Goal: Browse casually

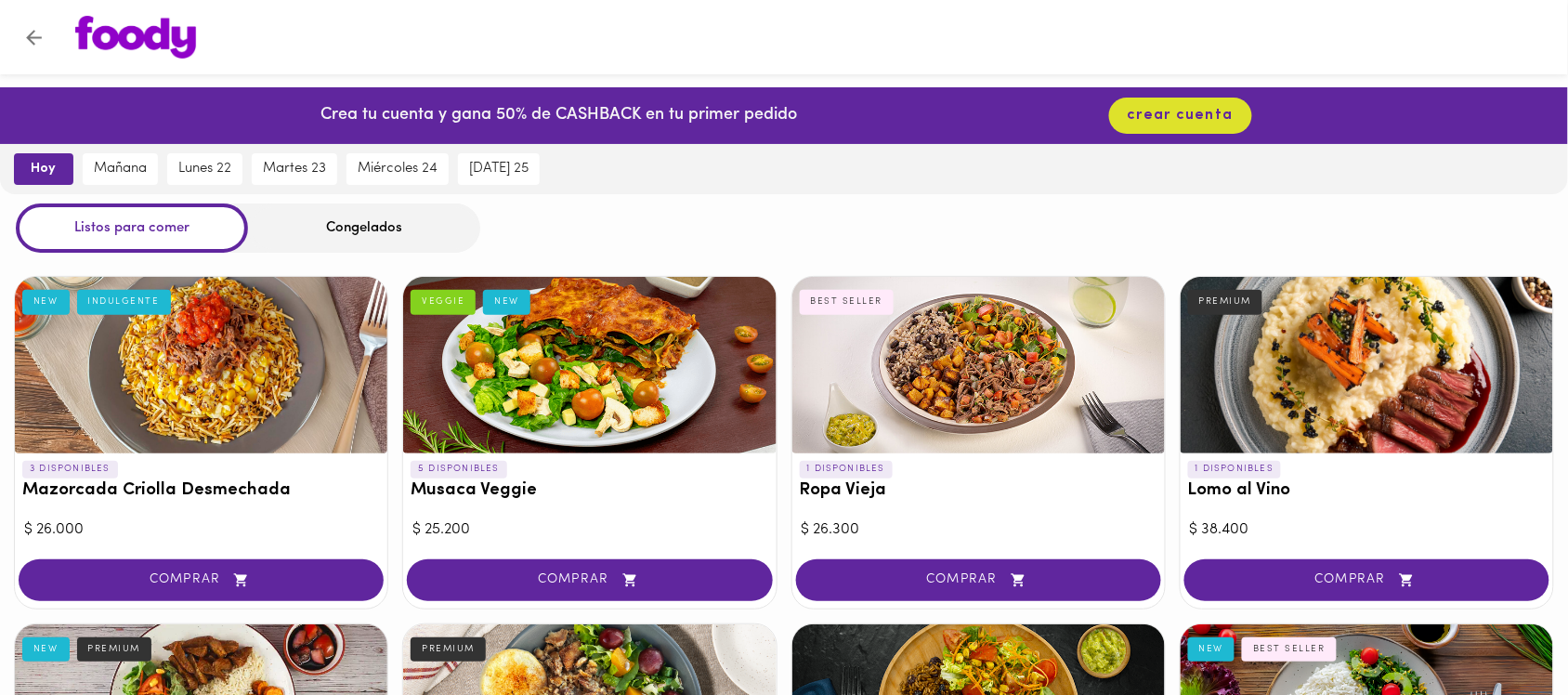
click at [351, 234] on div "Congelados" at bounding box center [363, 228] width 232 height 49
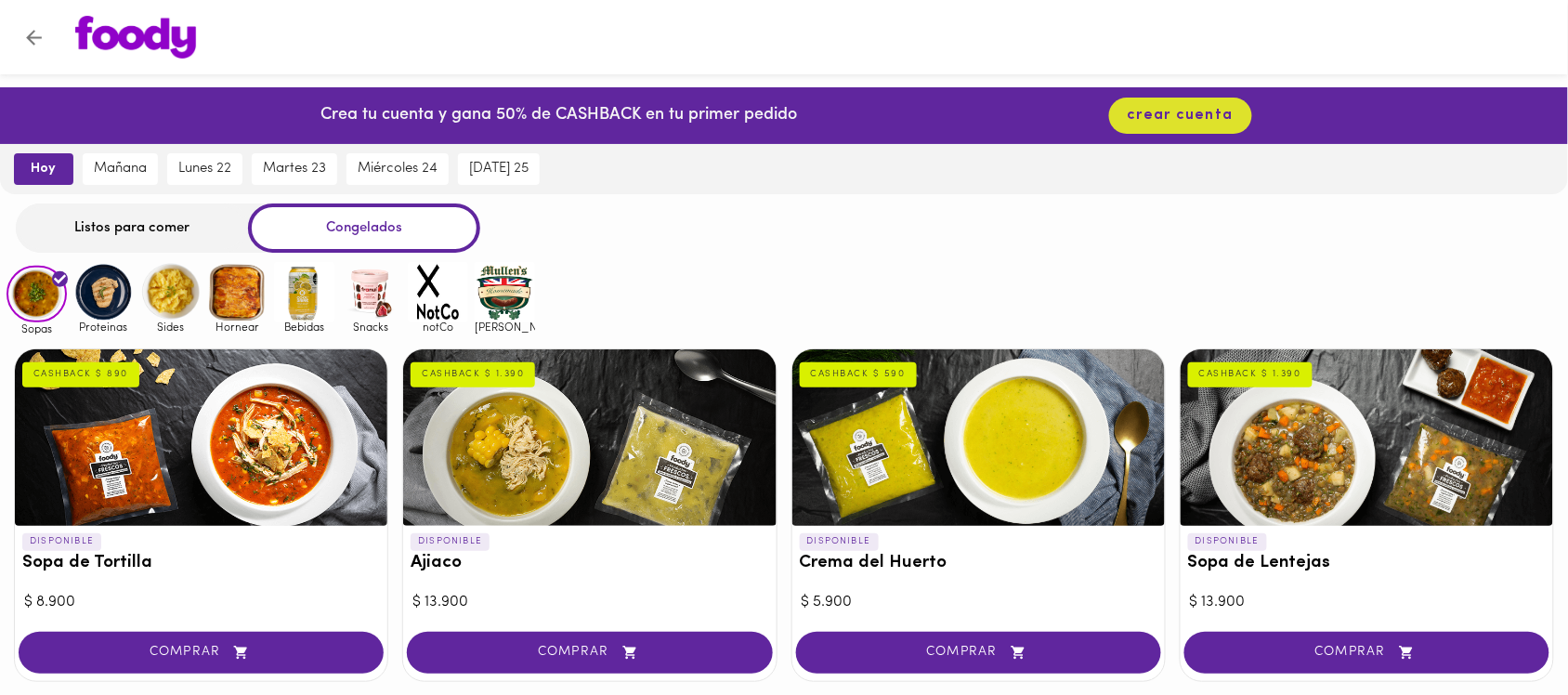
click at [113, 286] on img at bounding box center [103, 292] width 60 height 60
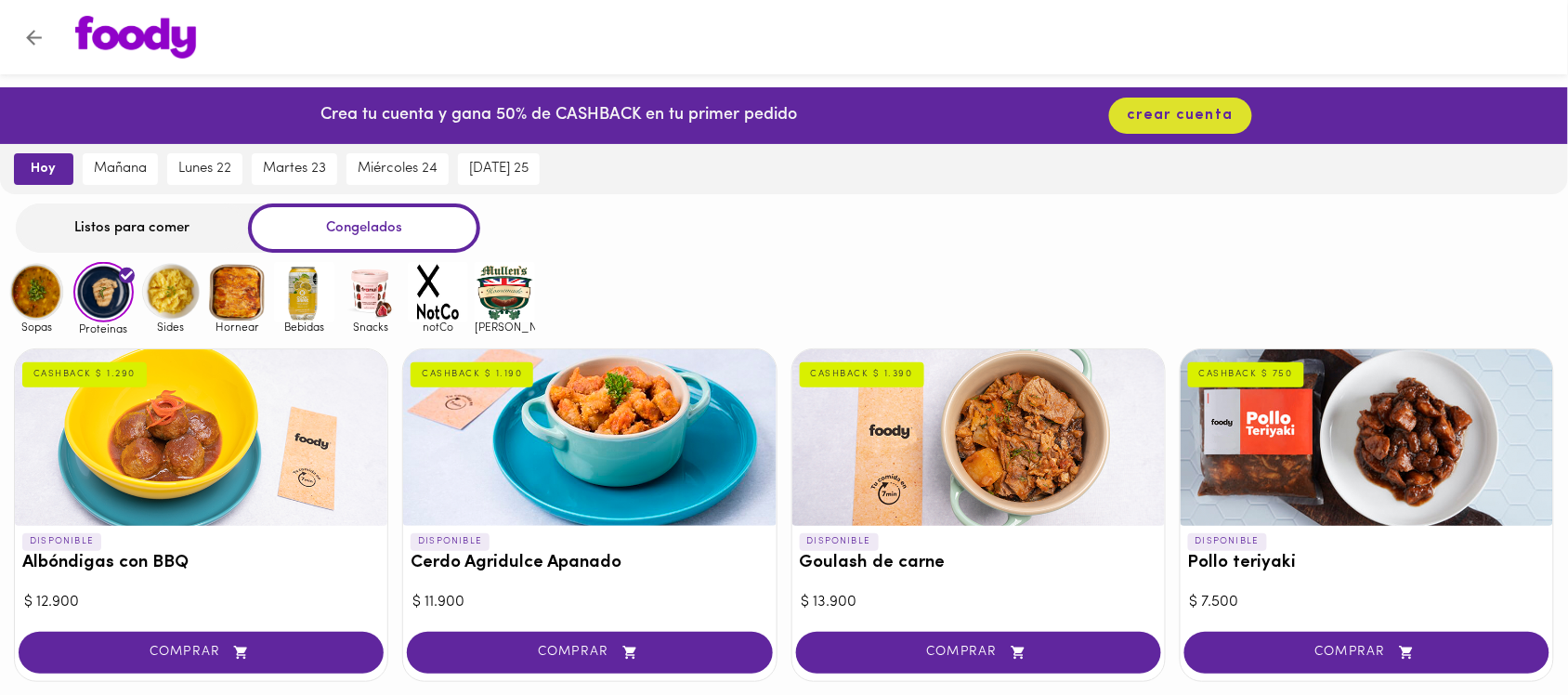
click at [172, 299] on img at bounding box center [170, 292] width 60 height 60
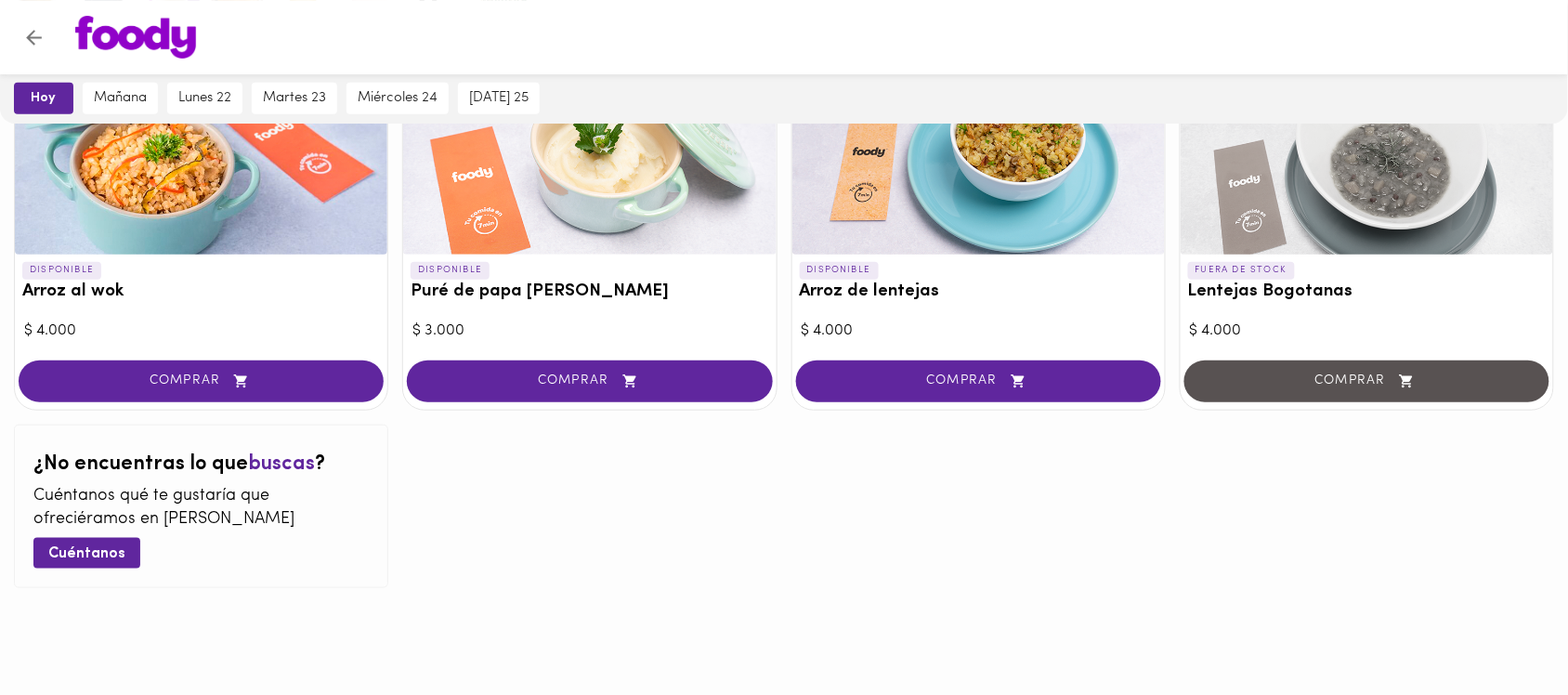
scroll to position [39, 0]
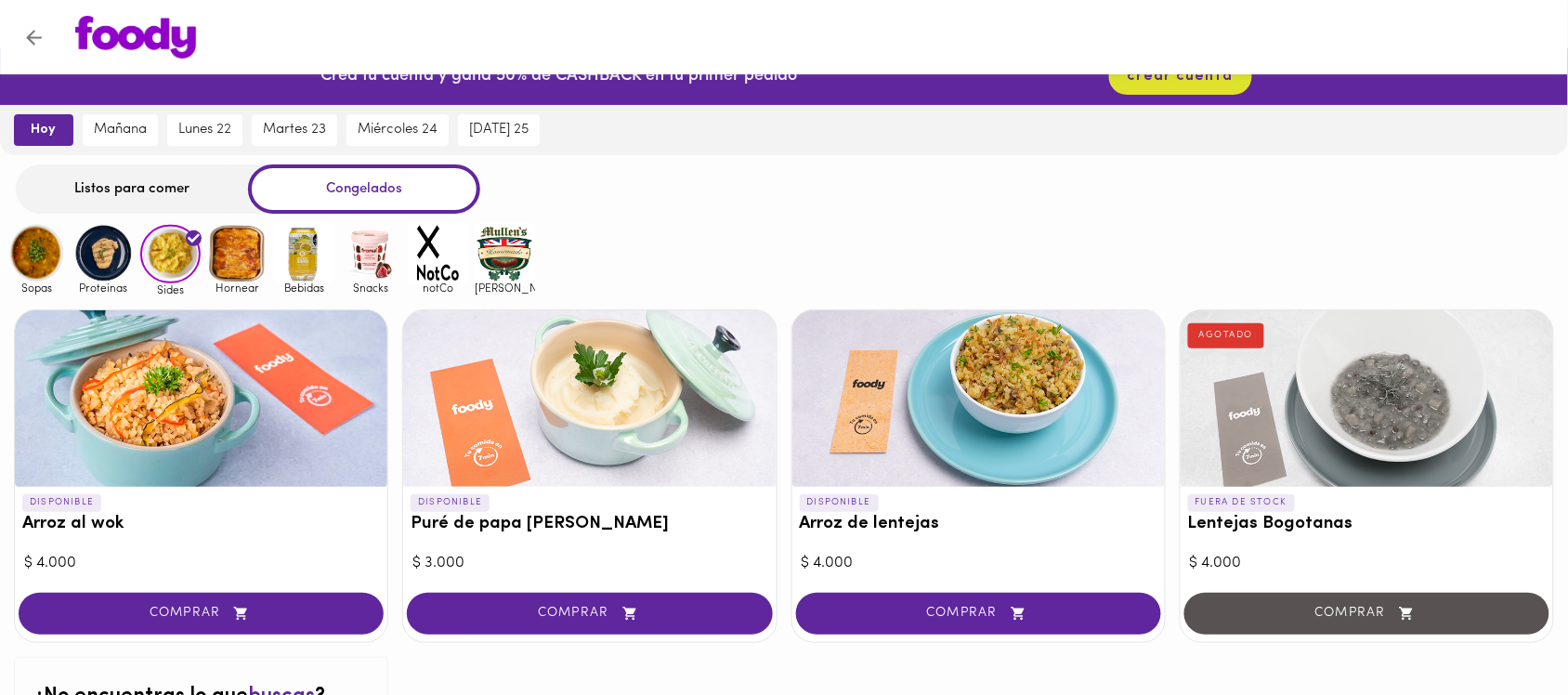
click at [228, 263] on img at bounding box center [238, 253] width 60 height 60
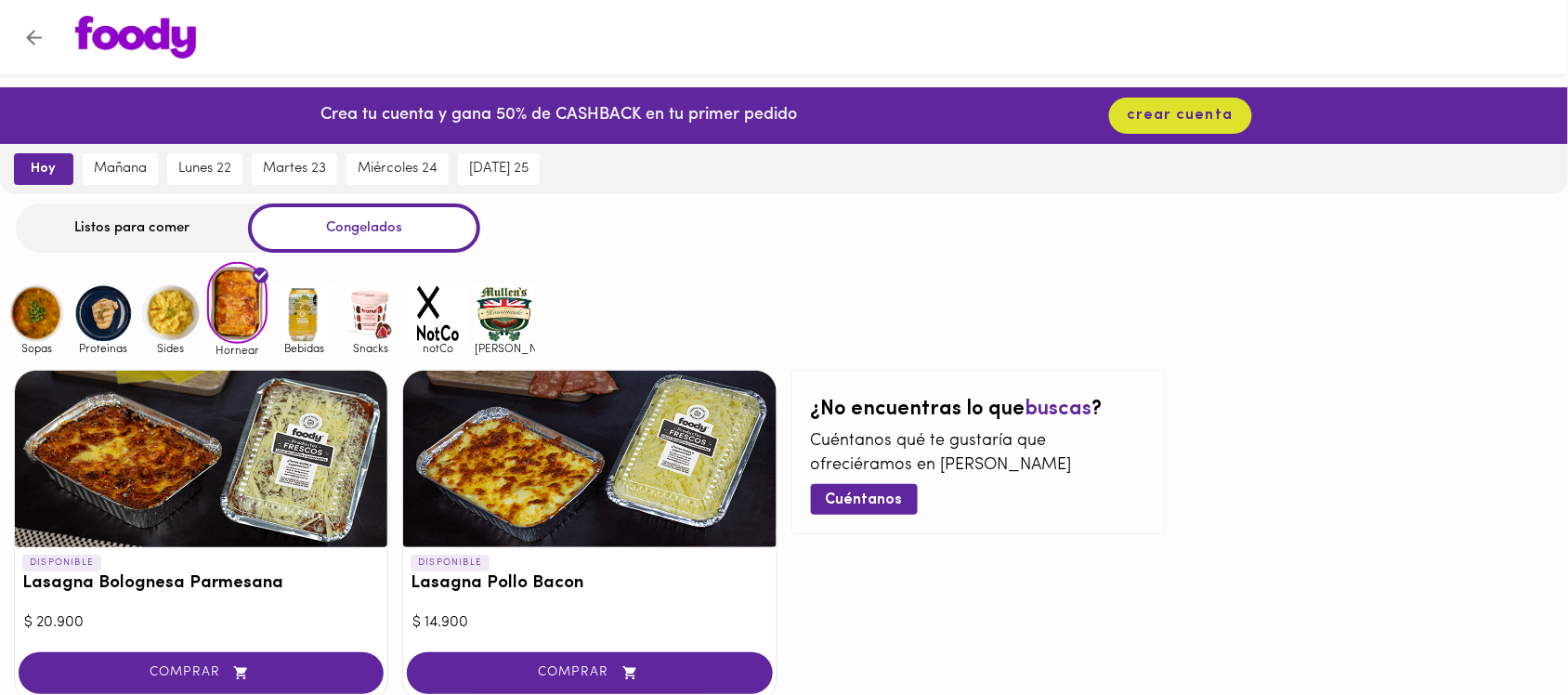
click at [296, 314] on img at bounding box center [304, 314] width 60 height 60
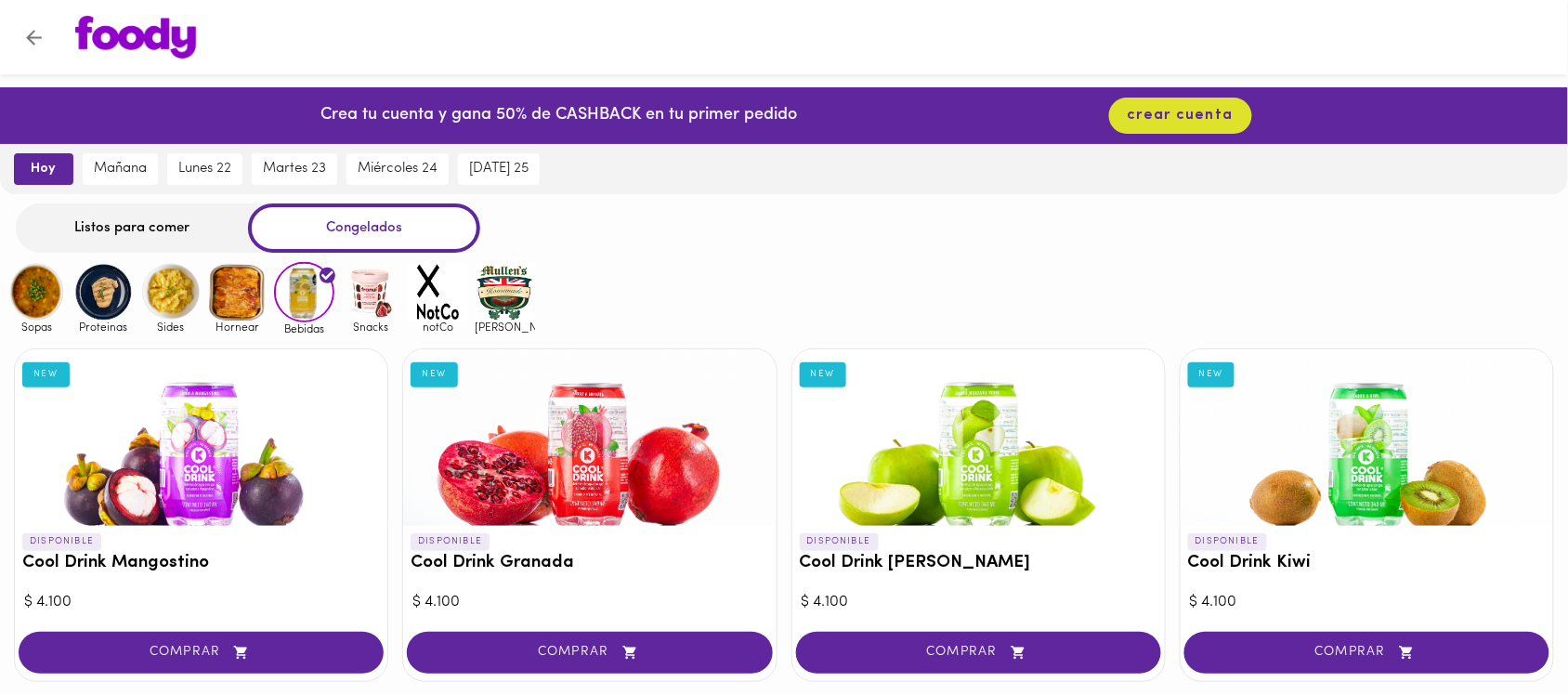
click at [29, 286] on img at bounding box center [37, 292] width 60 height 60
